Goal: Check status

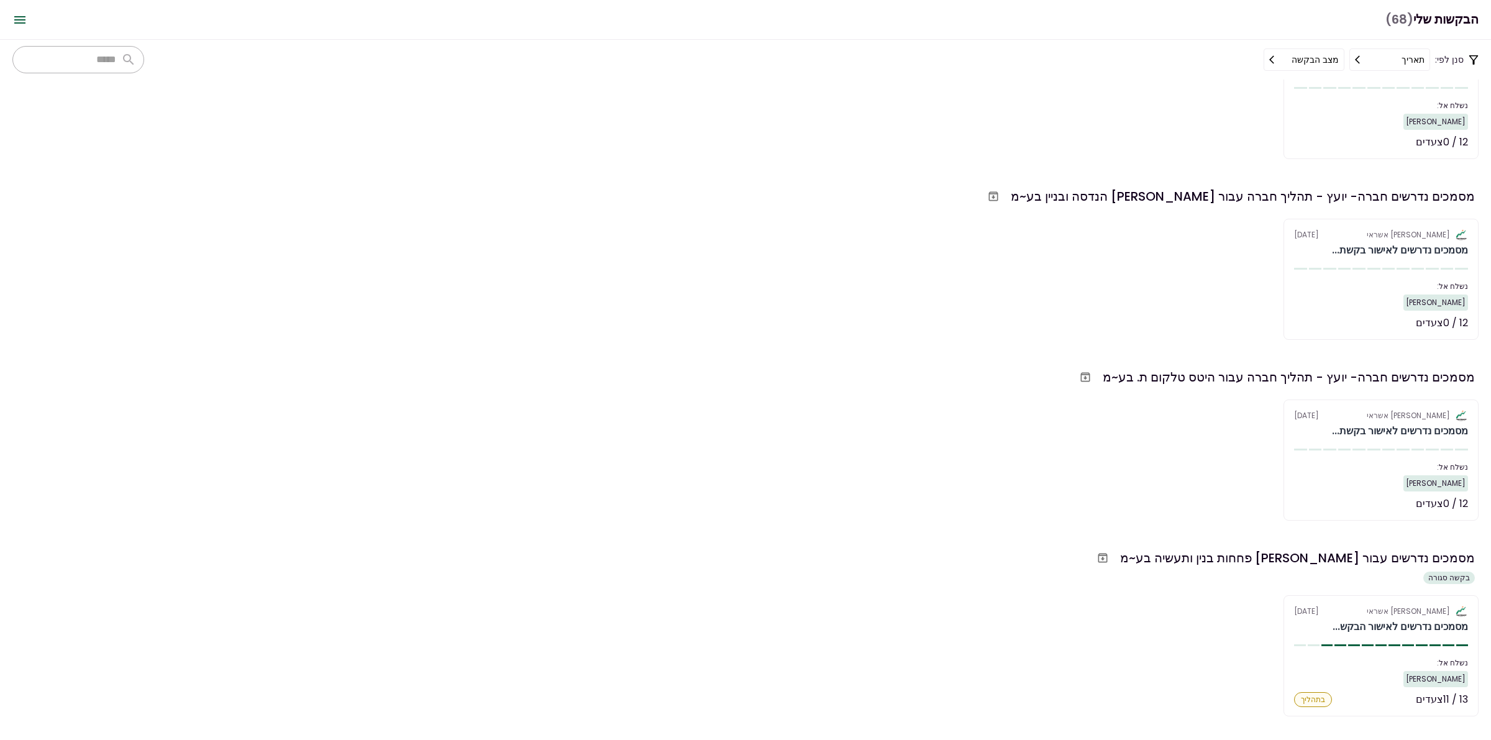
scroll to position [311, 0]
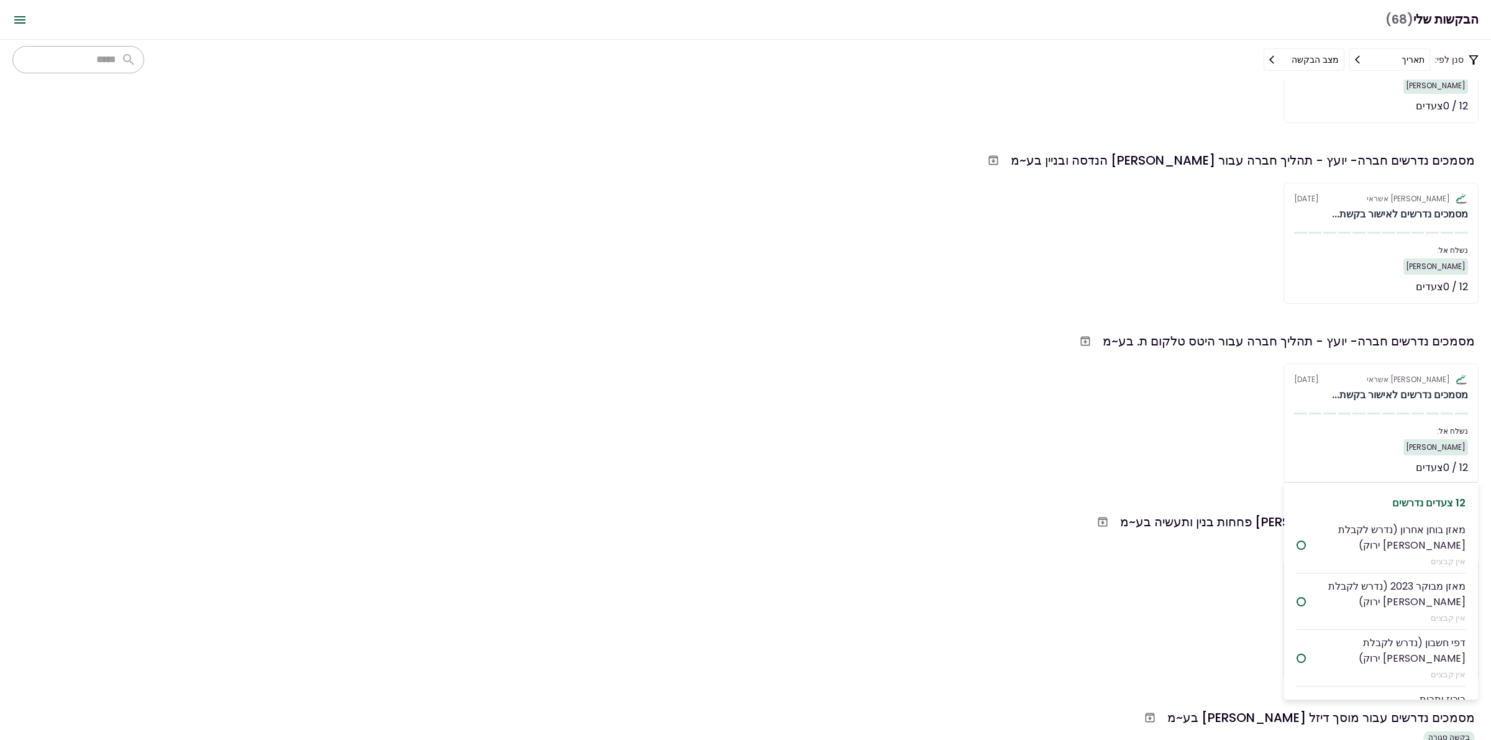
click at [1394, 380] on div "[PERSON_NAME] אשראי" at bounding box center [1408, 379] width 83 height 11
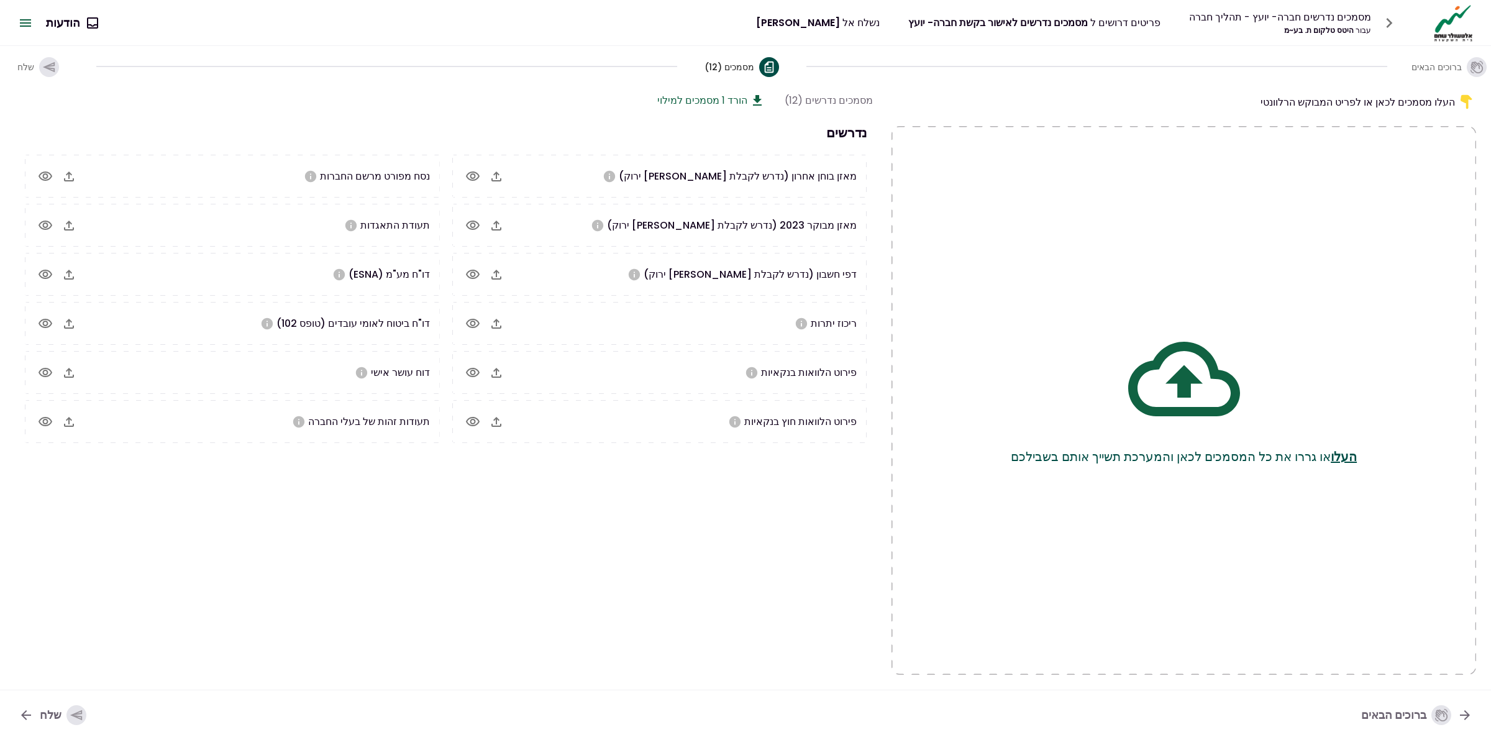
click at [498, 180] on icon "button" at bounding box center [496, 176] width 15 height 15
click at [571, 175] on span "היטס טלקום ת. בעמ- בקשת אשראי לביטיבי.doc" at bounding box center [527, 176] width 202 height 14
drag, startPoint x: 622, startPoint y: 173, endPoint x: 668, endPoint y: 175, distance: 46.0
click at [654, 175] on icon "במידה ונערכת הנהלת חשבונות כפולה בלבד" at bounding box center [648, 175] width 11 height 11
click at [629, 174] on span "היטס טלקום ת. בעמ- בקשת אשראי לביטיבי.doc" at bounding box center [527, 176] width 202 height 14
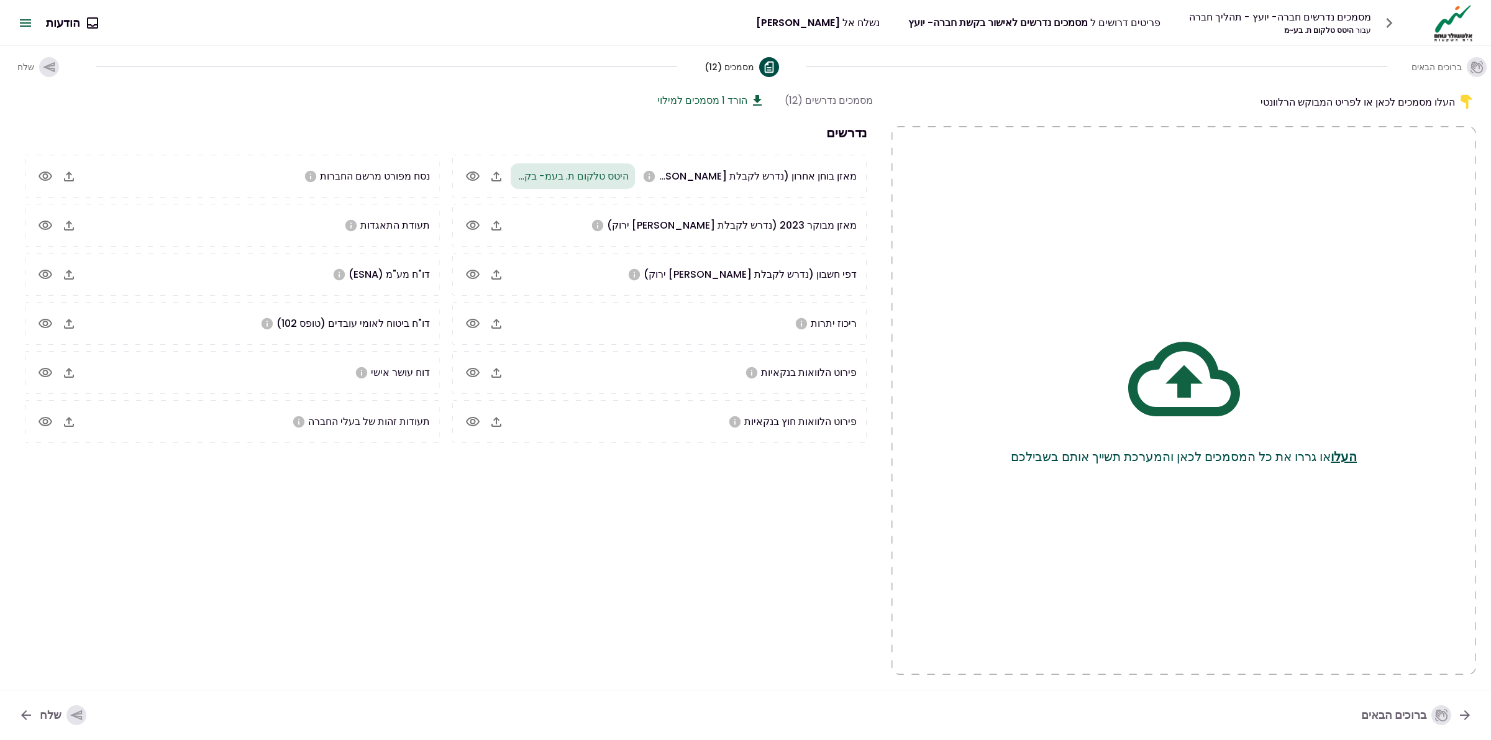
click at [476, 174] on icon "button" at bounding box center [472, 176] width 15 height 15
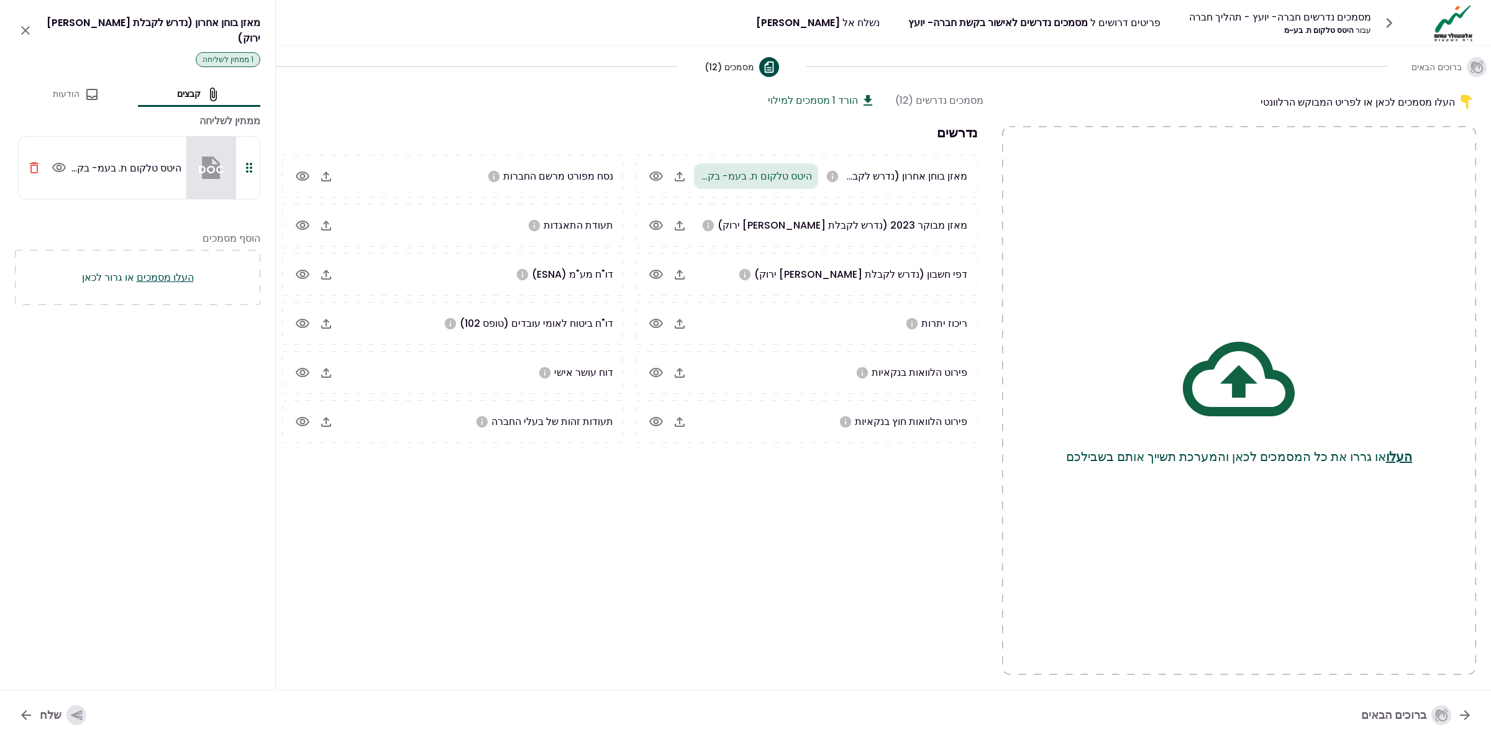
click at [34, 160] on icon "button" at bounding box center [34, 167] width 15 height 15
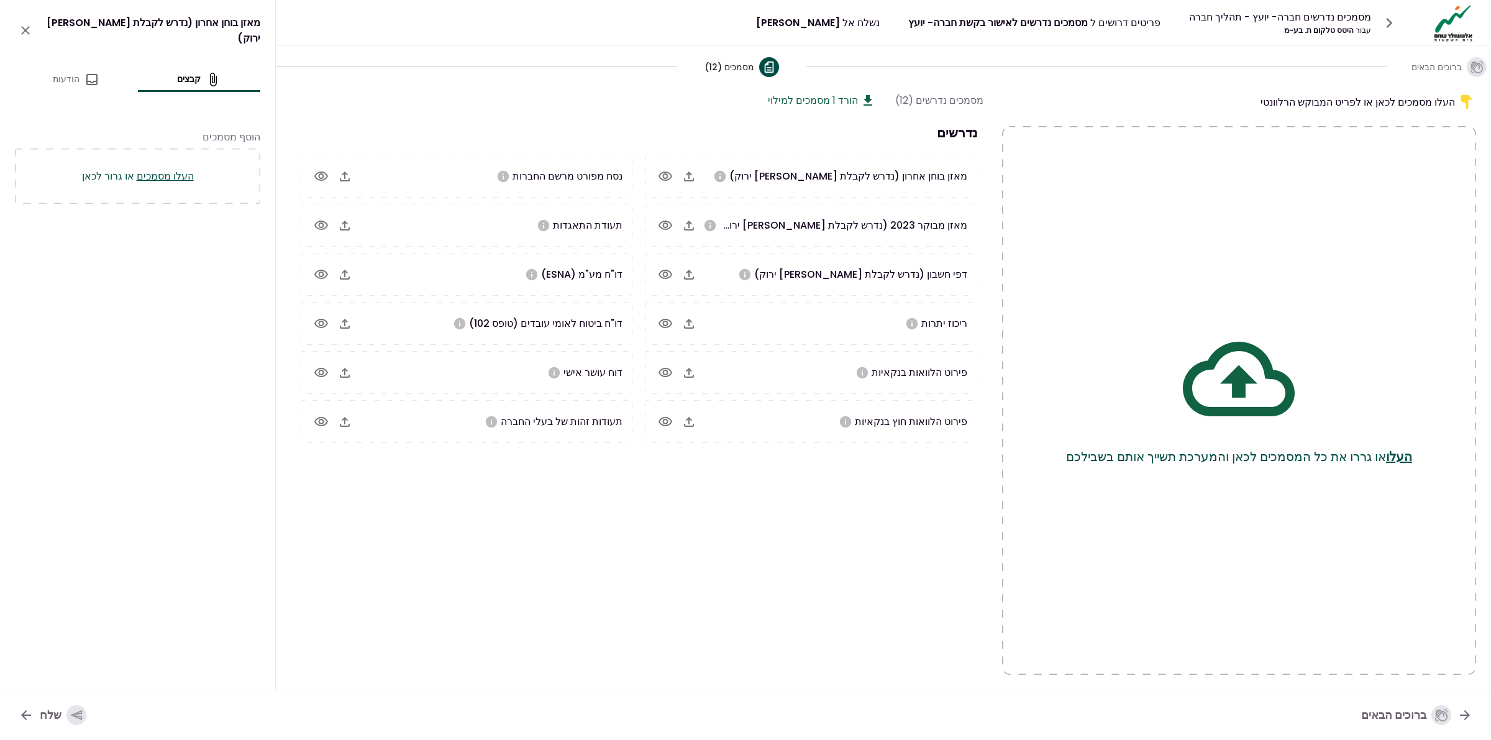
click at [1016, 93] on div "העלו מסמכים לכאן או לפריט המבוקש הרלוונטי" at bounding box center [1239, 102] width 474 height 19
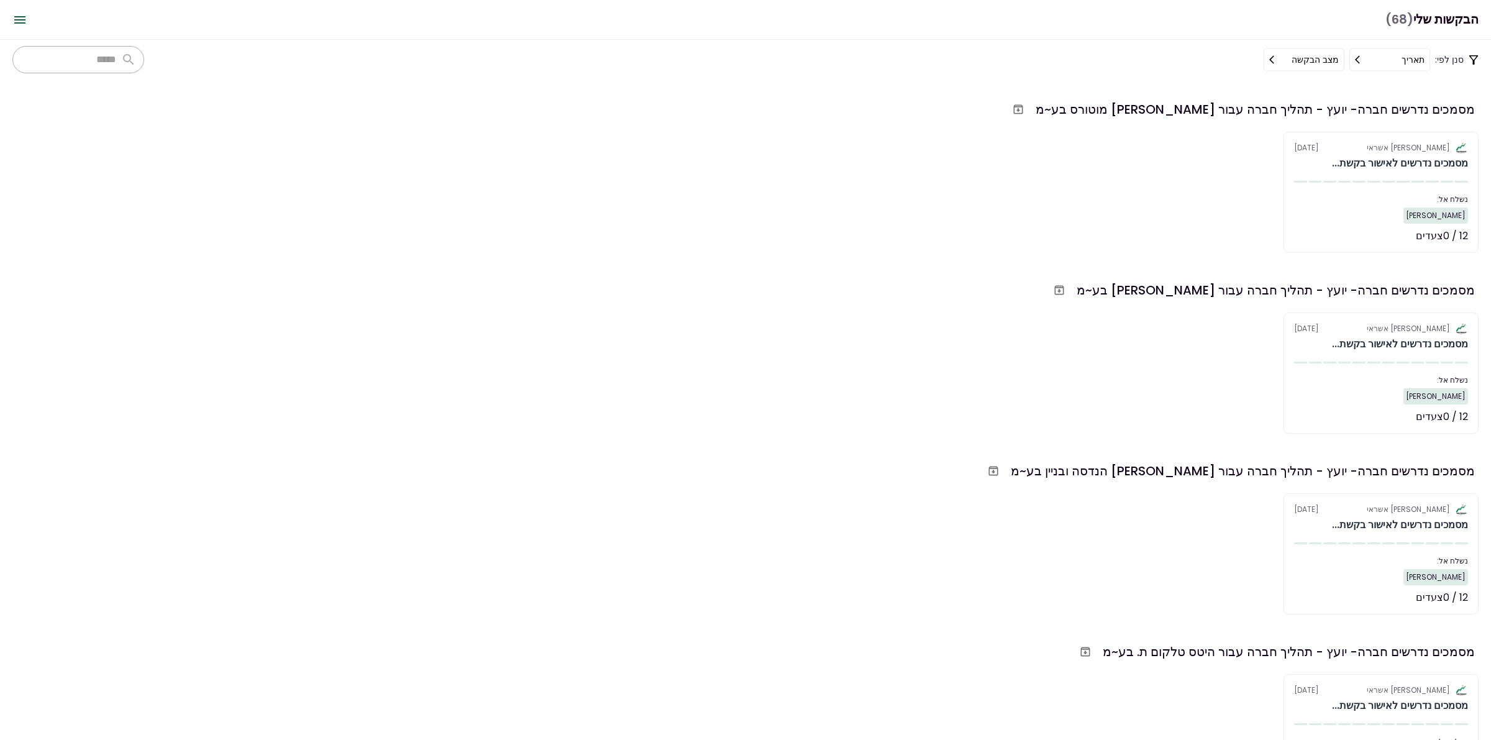
click at [1175, 225] on div "אלטשולר שחם אשראי [DATE] מסמכים נדרשים לאישור בקשת... נשלח אל: [PERSON_NAME] 12…" at bounding box center [745, 192] width 1466 height 121
